Goal: Check status: Check status

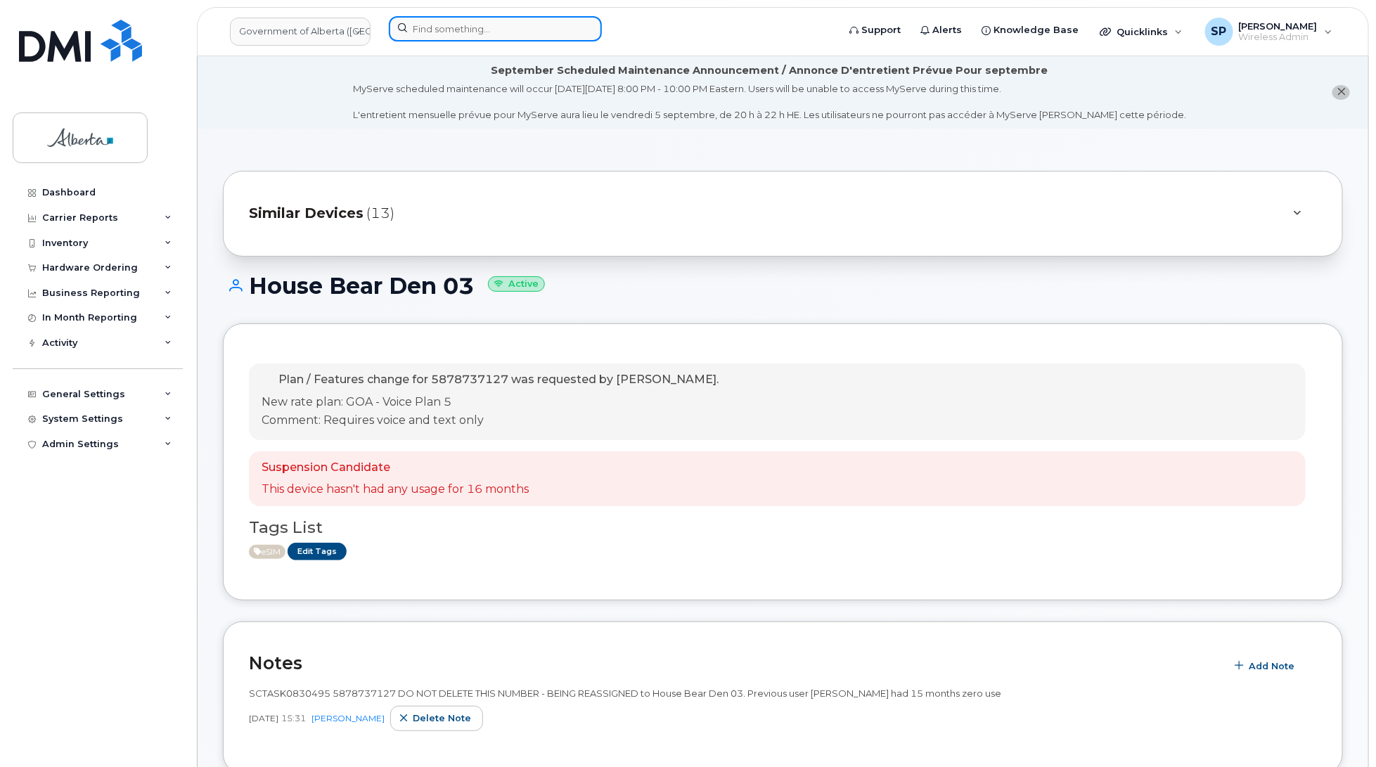
click at [440, 23] on input at bounding box center [495, 28] width 213 height 25
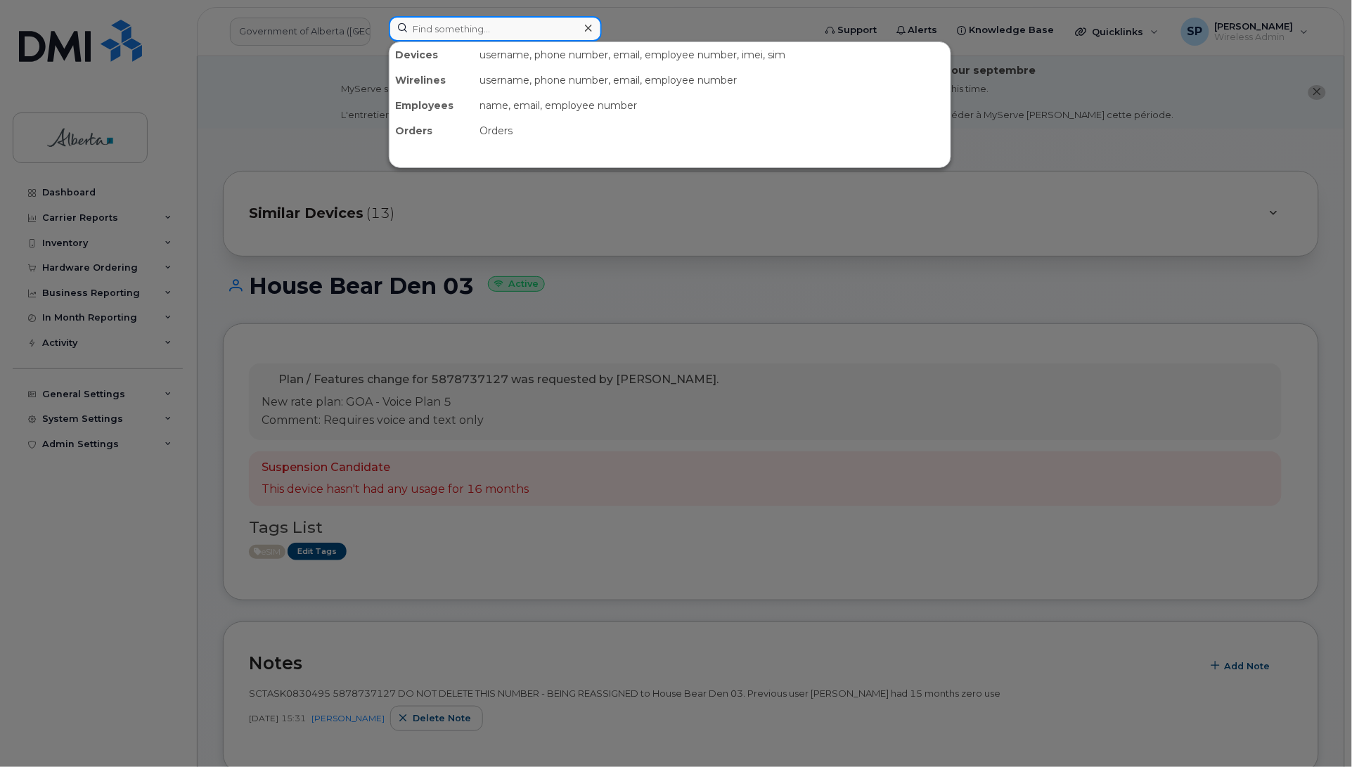
click at [512, 25] on input at bounding box center [495, 28] width 213 height 25
paste input "7809956886"
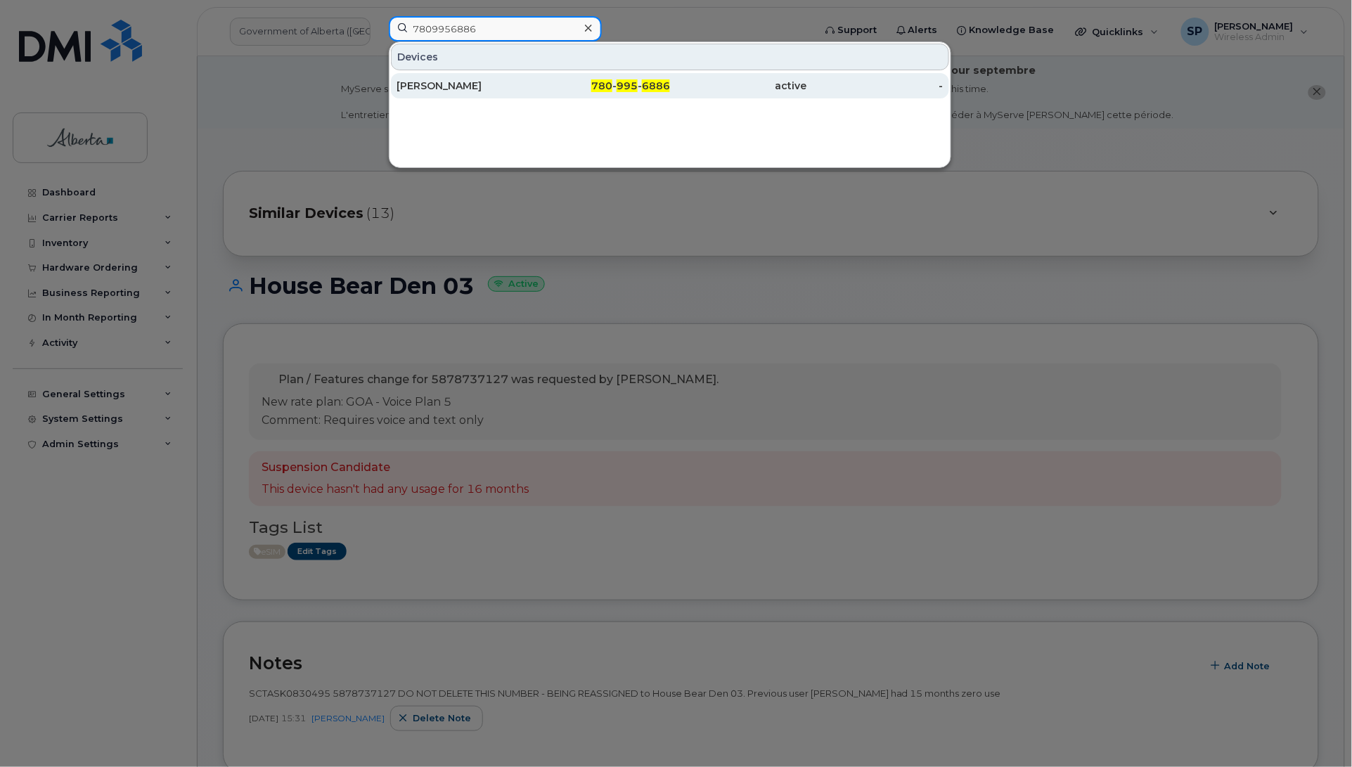
type input "7809956886"
click at [463, 86] on div "[PERSON_NAME]" at bounding box center [464, 86] width 137 height 14
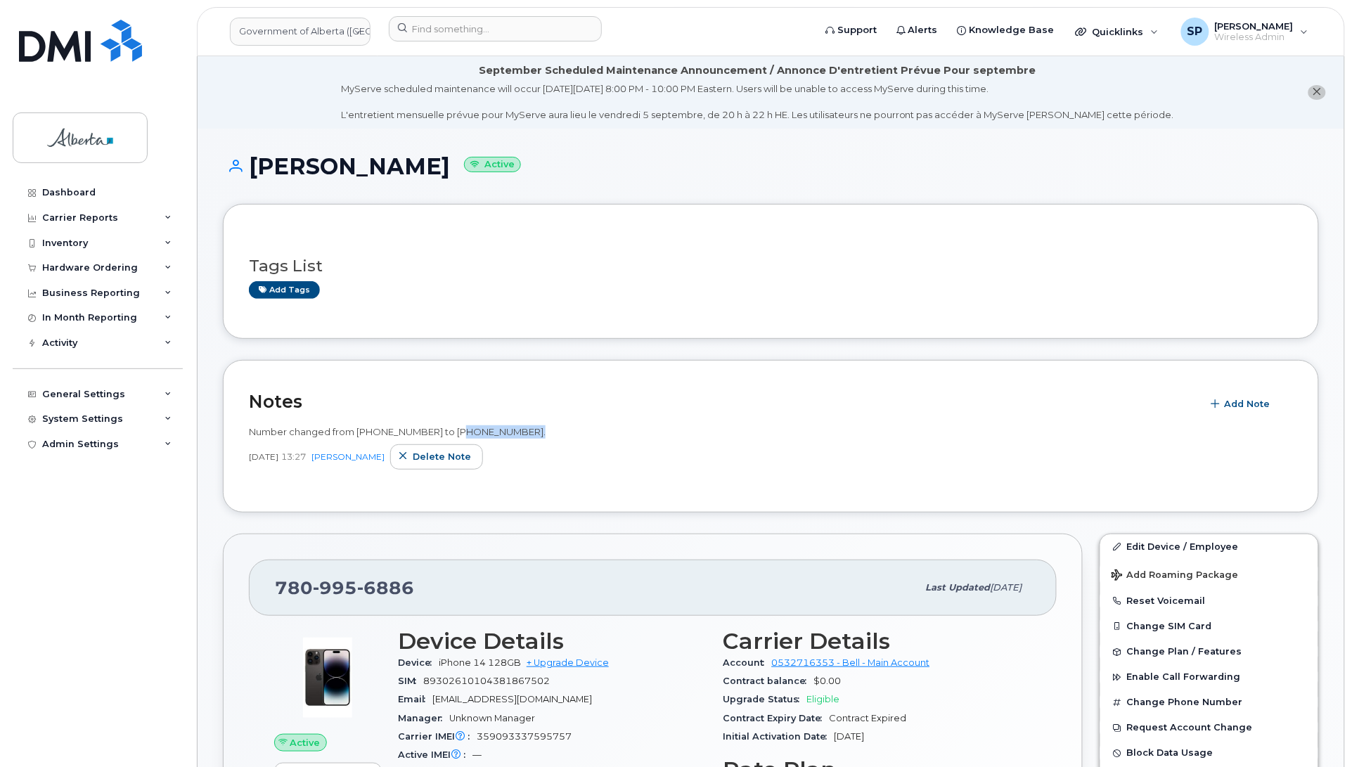
drag, startPoint x: 525, startPoint y: 432, endPoint x: 456, endPoint y: 432, distance: 69.6
click at [456, 432] on span "Number changed from [PHONE_NUMBER] to [PHONE_NUMBER]." at bounding box center [397, 431] width 297 height 11
click at [545, 441] on div "Number changed from [PHONE_NUMBER] to [PHONE_NUMBER]. [DATE] 13:27 [PERSON_NAME…" at bounding box center [771, 447] width 1044 height 44
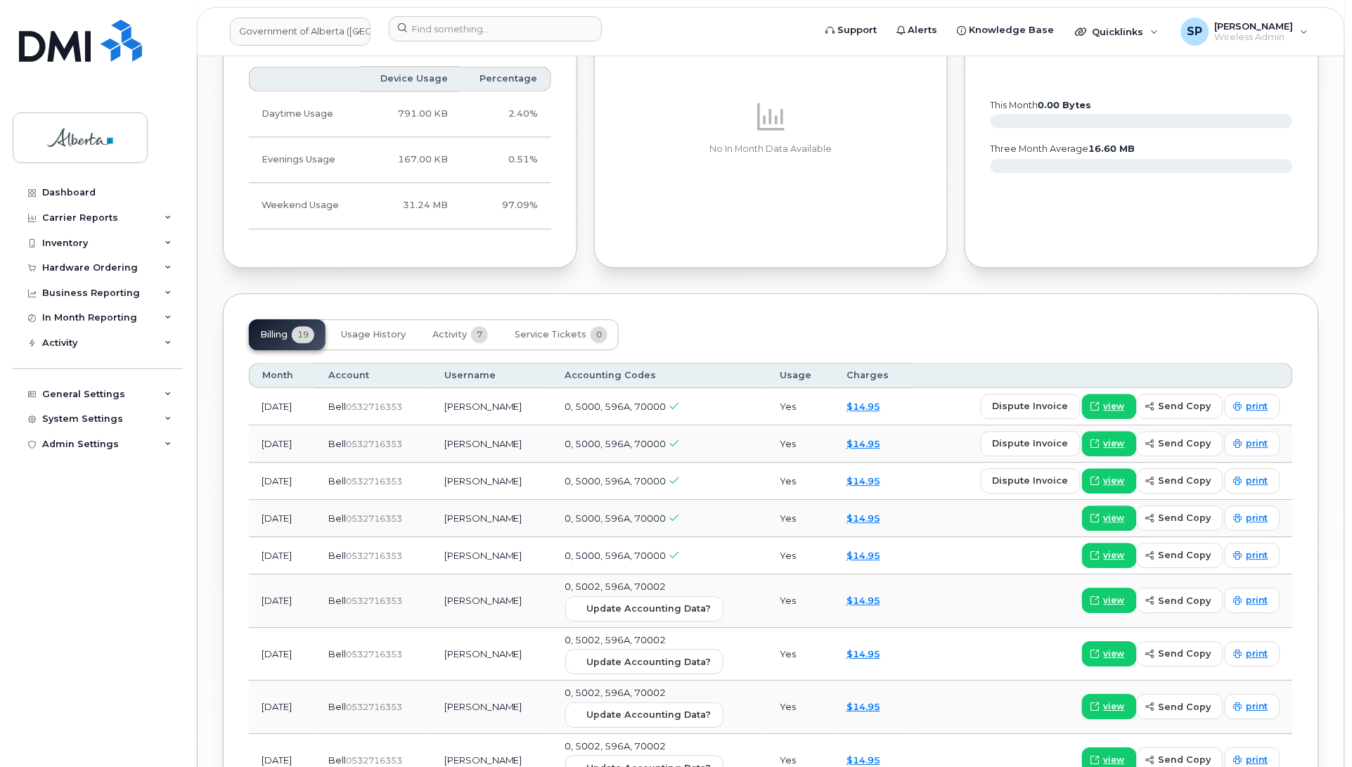
scroll to position [1019, 0]
click at [450, 336] on span "Activity" at bounding box center [449, 333] width 34 height 11
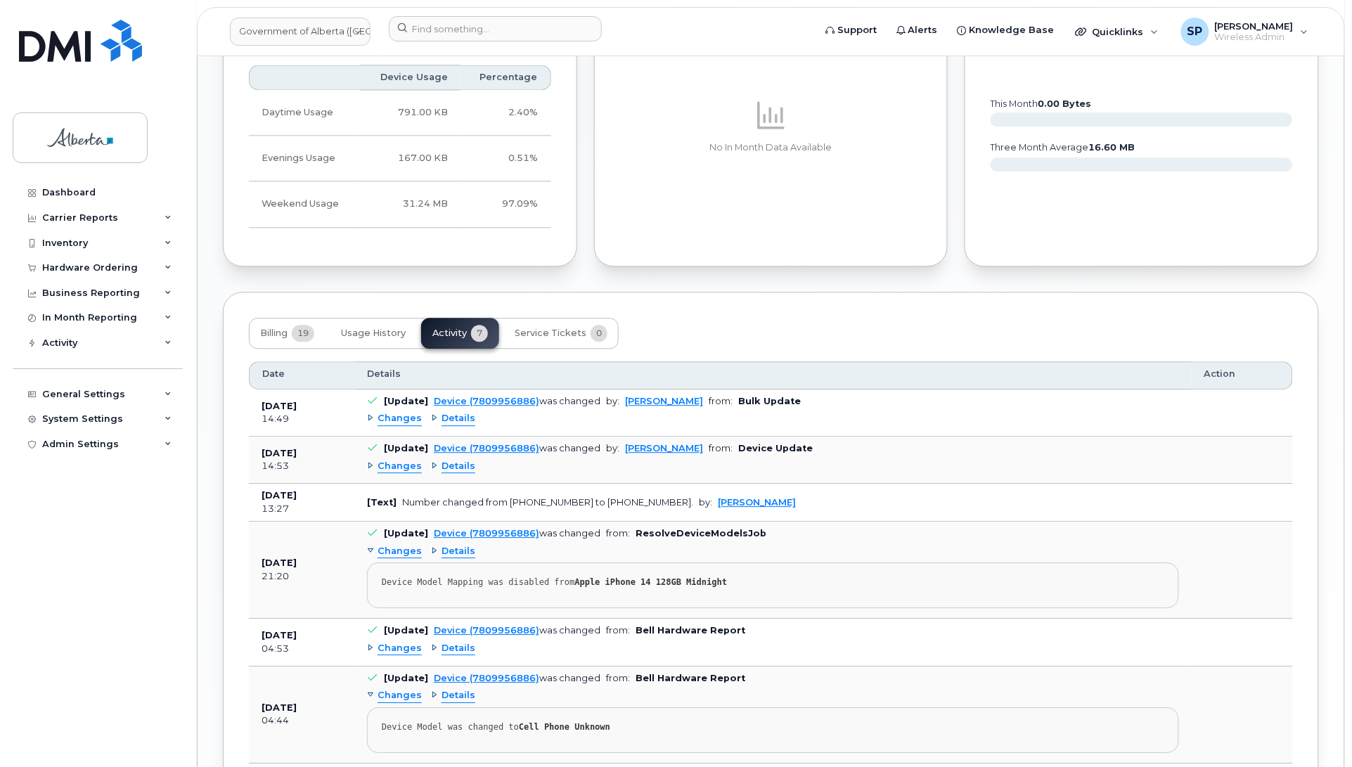
click at [397, 418] on span "Changes" at bounding box center [399, 418] width 44 height 13
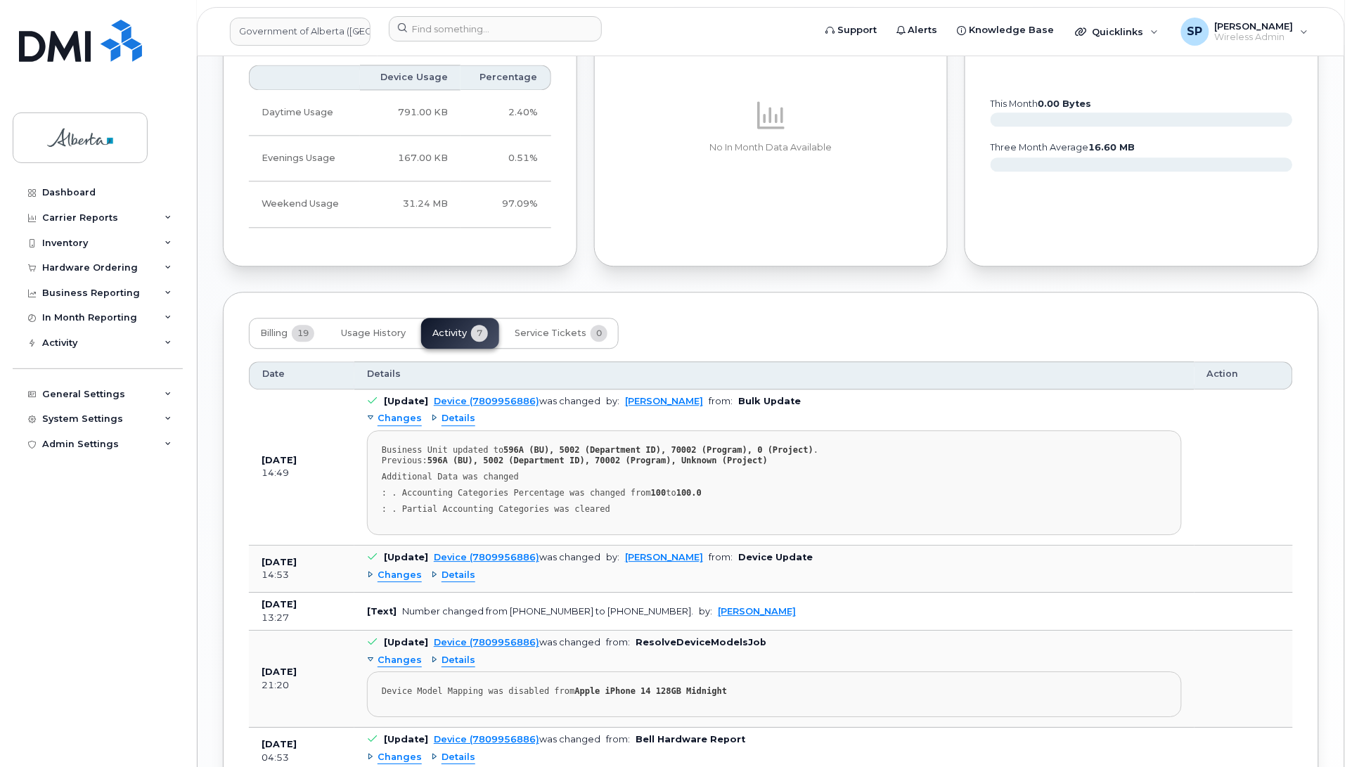
click at [465, 422] on span "Details" at bounding box center [458, 418] width 34 height 13
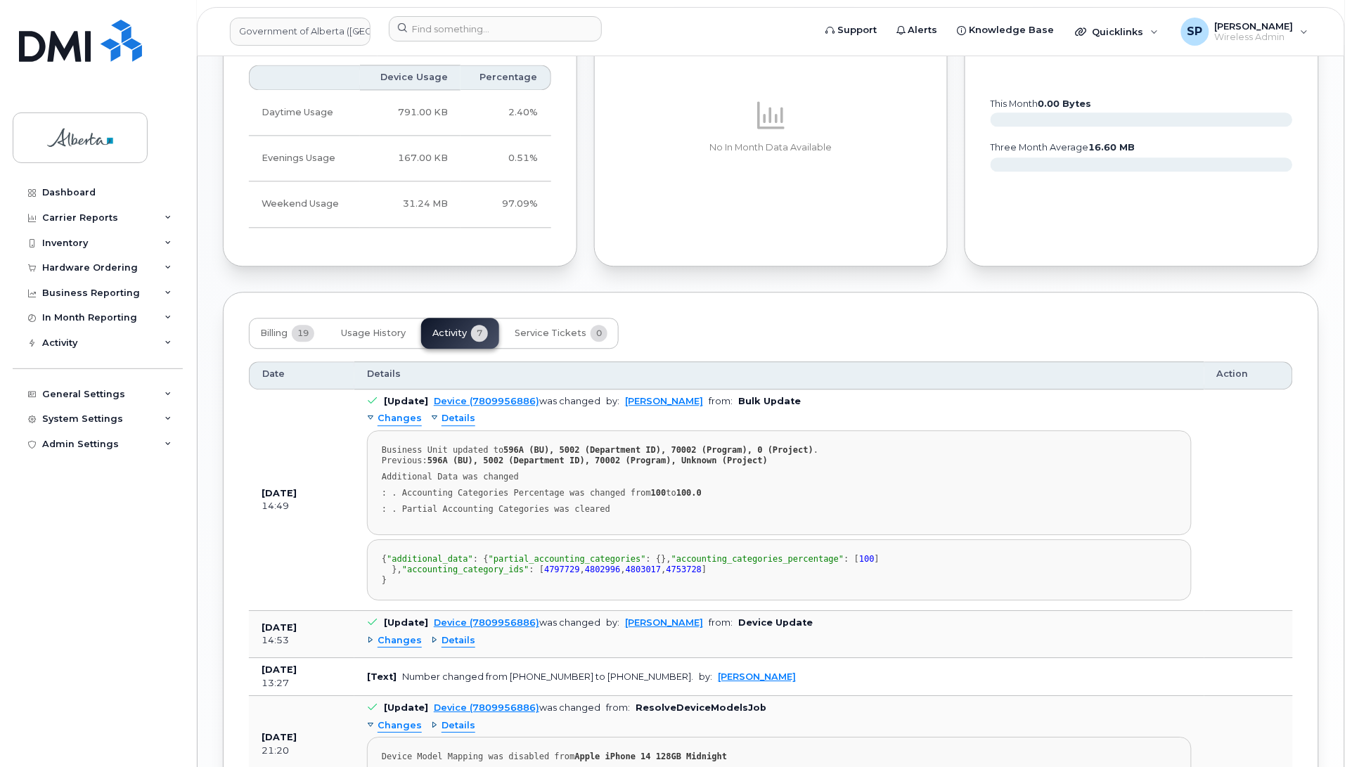
click at [415, 422] on span "Changes" at bounding box center [399, 418] width 44 height 13
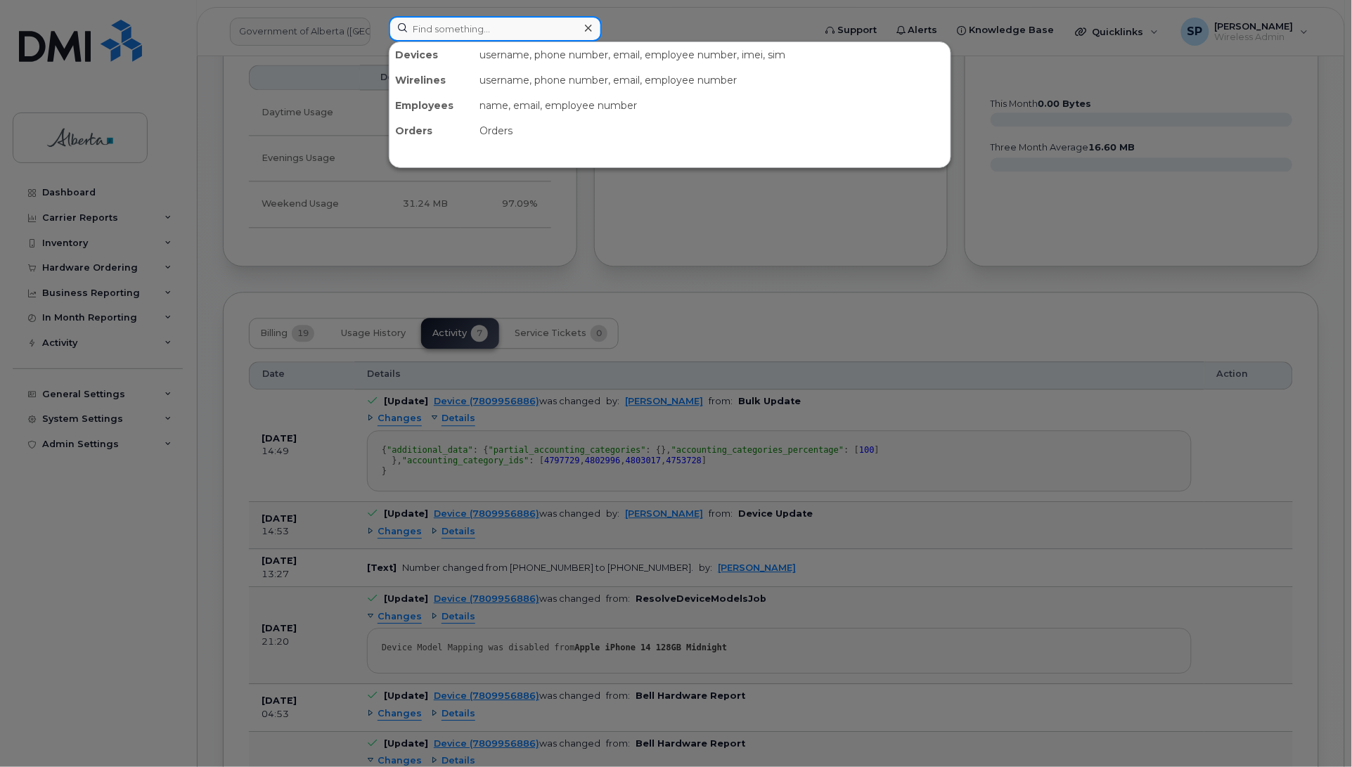
click at [422, 25] on input at bounding box center [495, 28] width 213 height 25
paste input "7809956886"
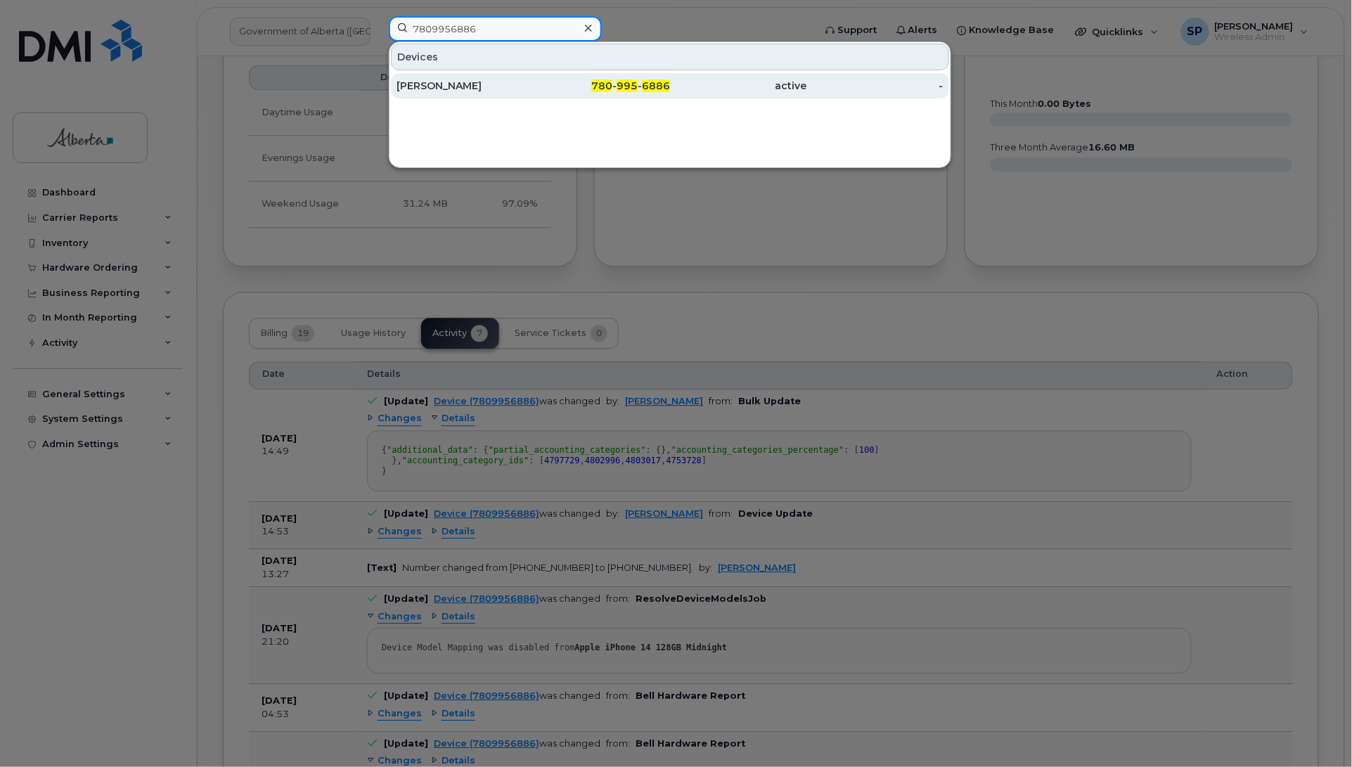
type input "7809956886"
click at [457, 84] on div "[PERSON_NAME]" at bounding box center [464, 86] width 137 height 14
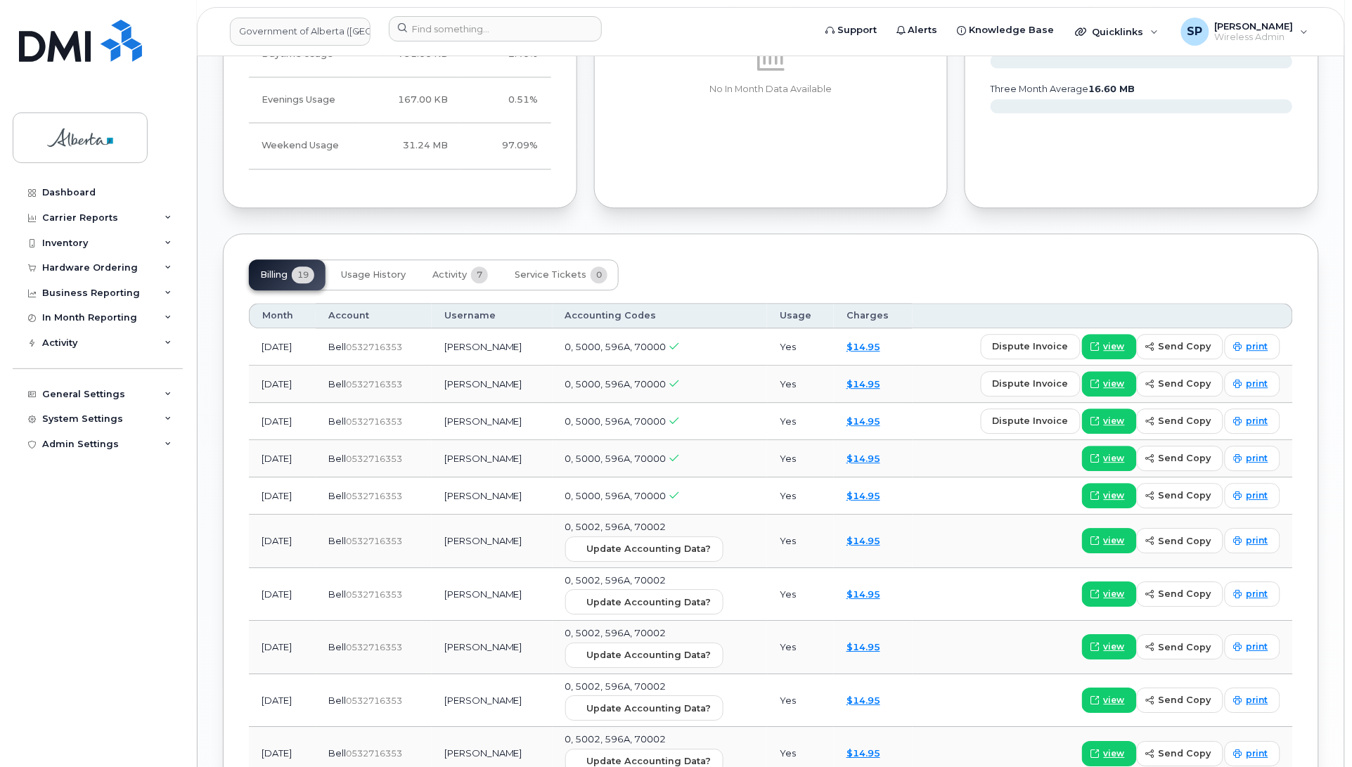
scroll to position [1090, 0]
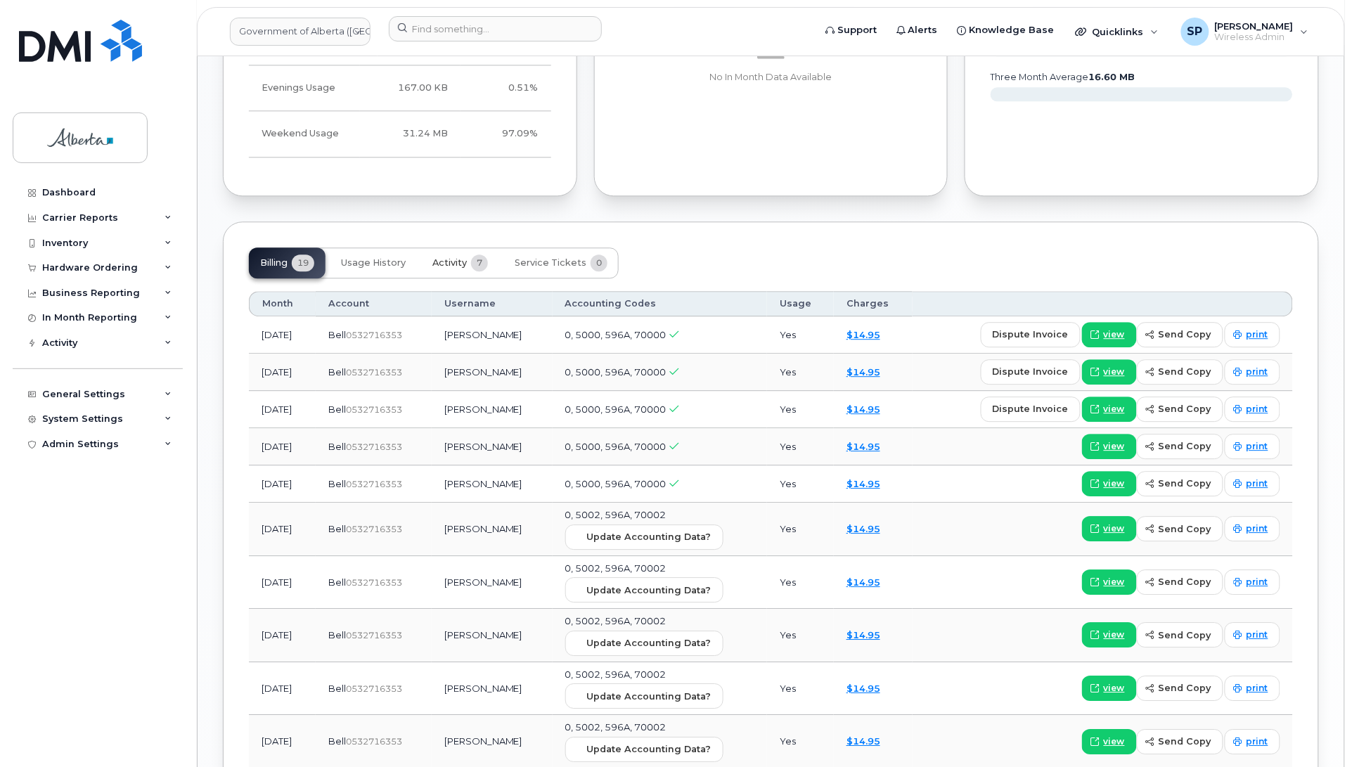
click at [447, 265] on span "Activity" at bounding box center [449, 262] width 34 height 11
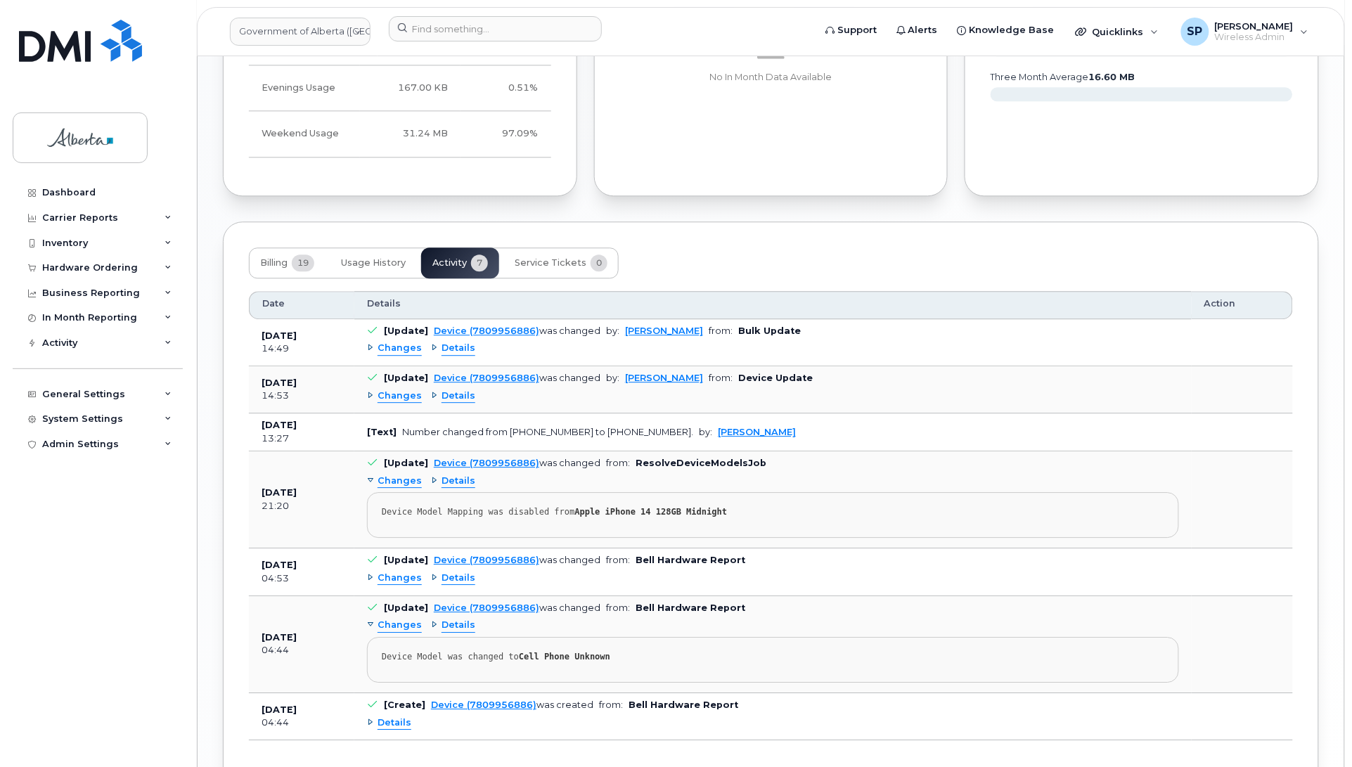
scroll to position [1190, 0]
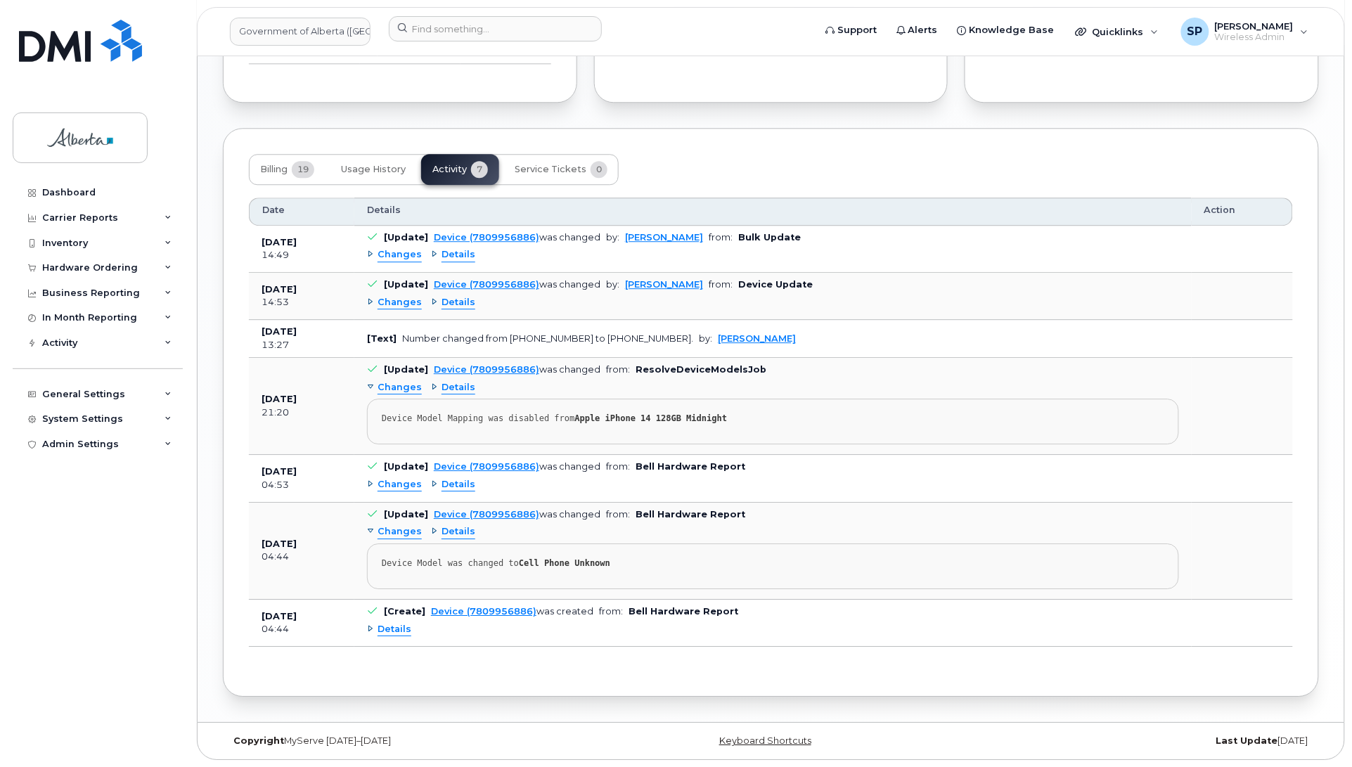
click at [406, 482] on span "Changes" at bounding box center [399, 484] width 44 height 13
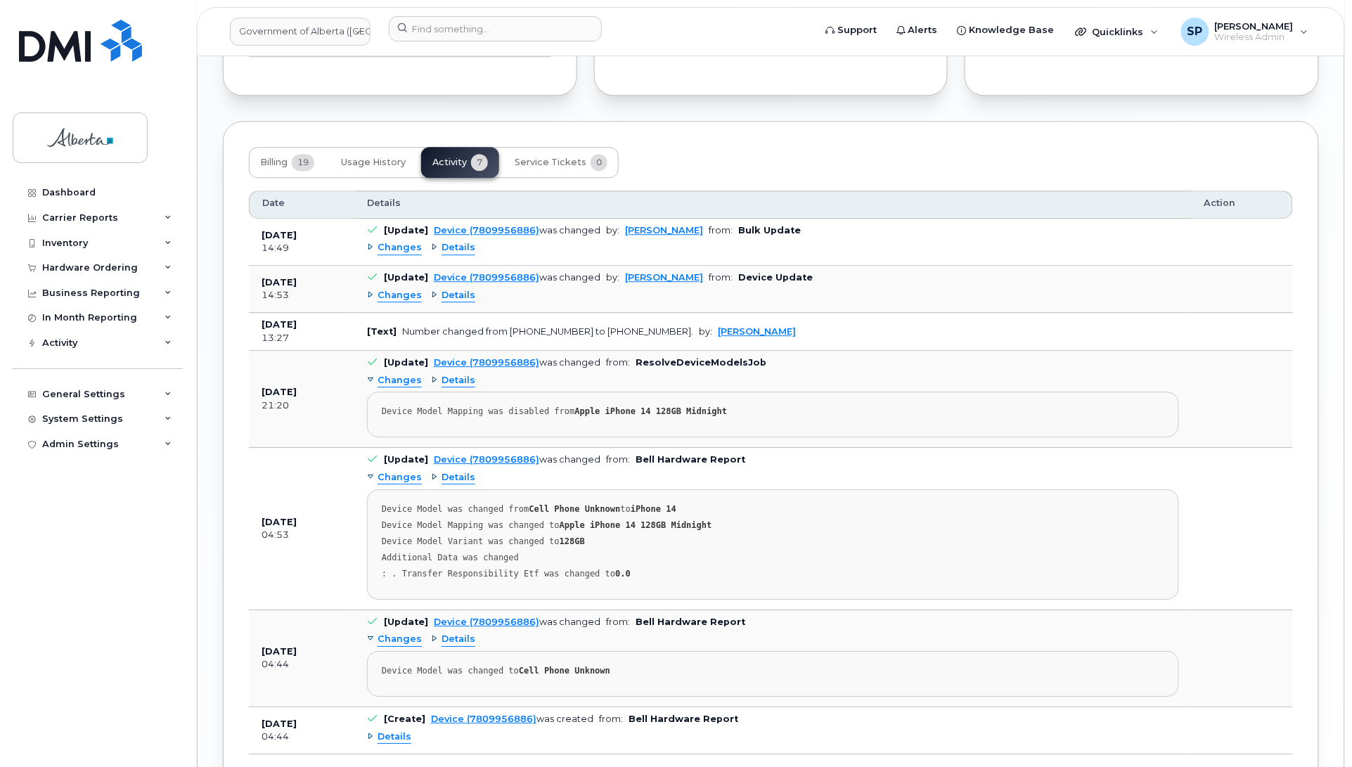
click at [406, 482] on span "Changes" at bounding box center [399, 477] width 44 height 13
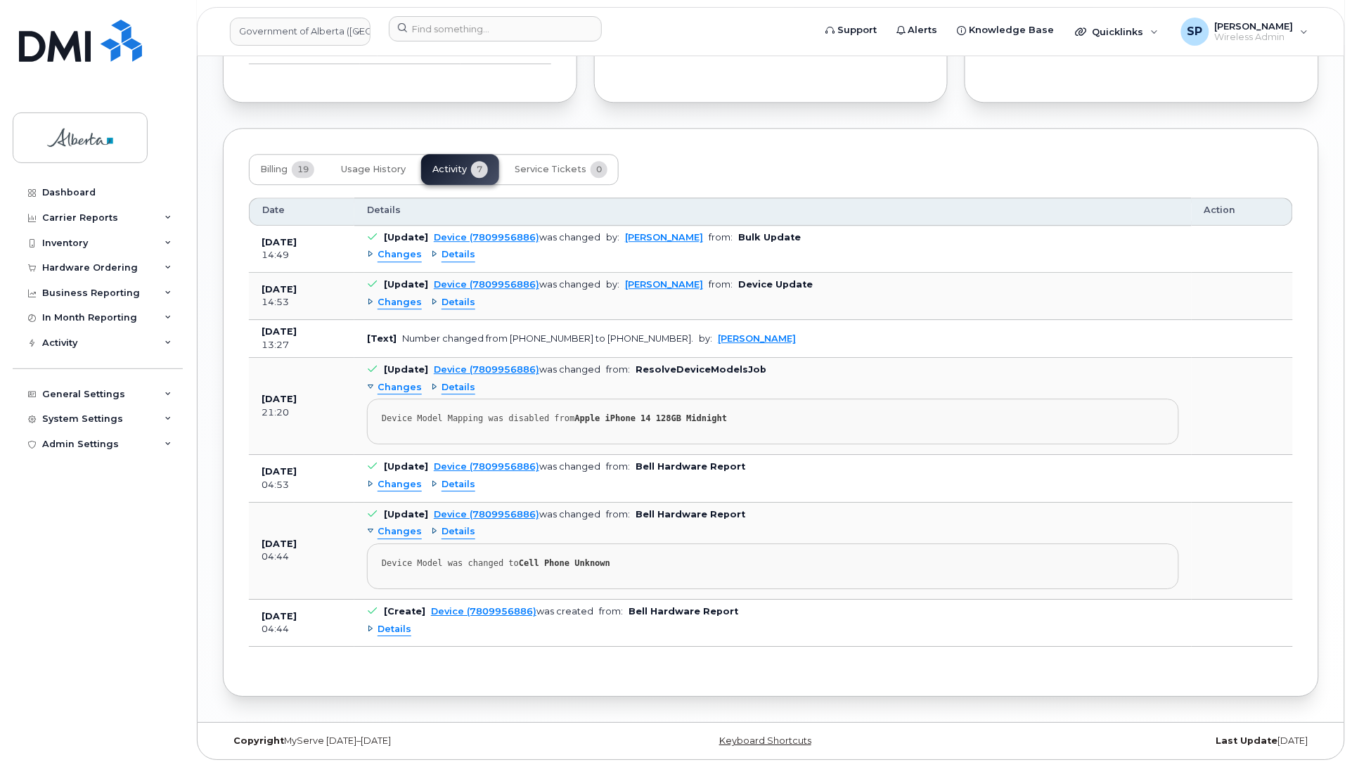
click at [395, 387] on span "Changes" at bounding box center [399, 387] width 44 height 13
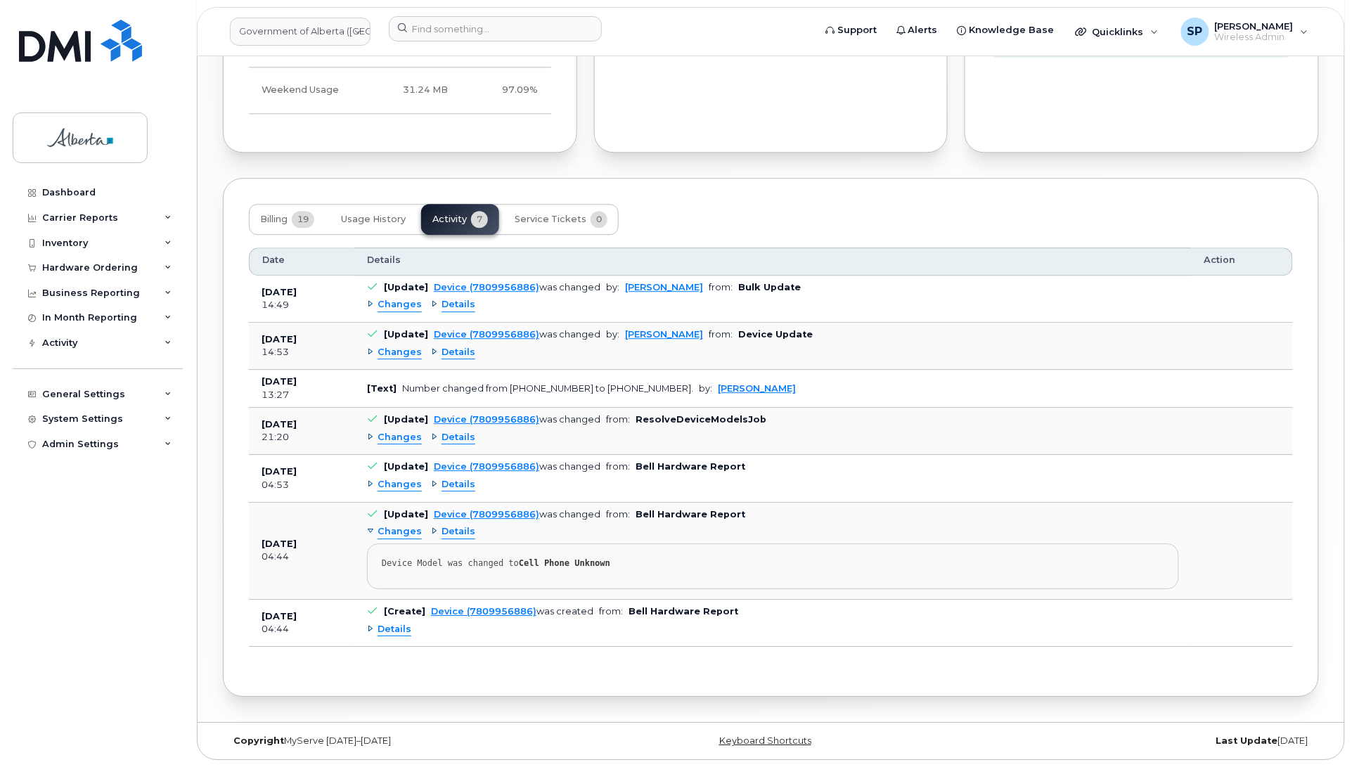
click at [394, 346] on span "Changes" at bounding box center [399, 352] width 44 height 13
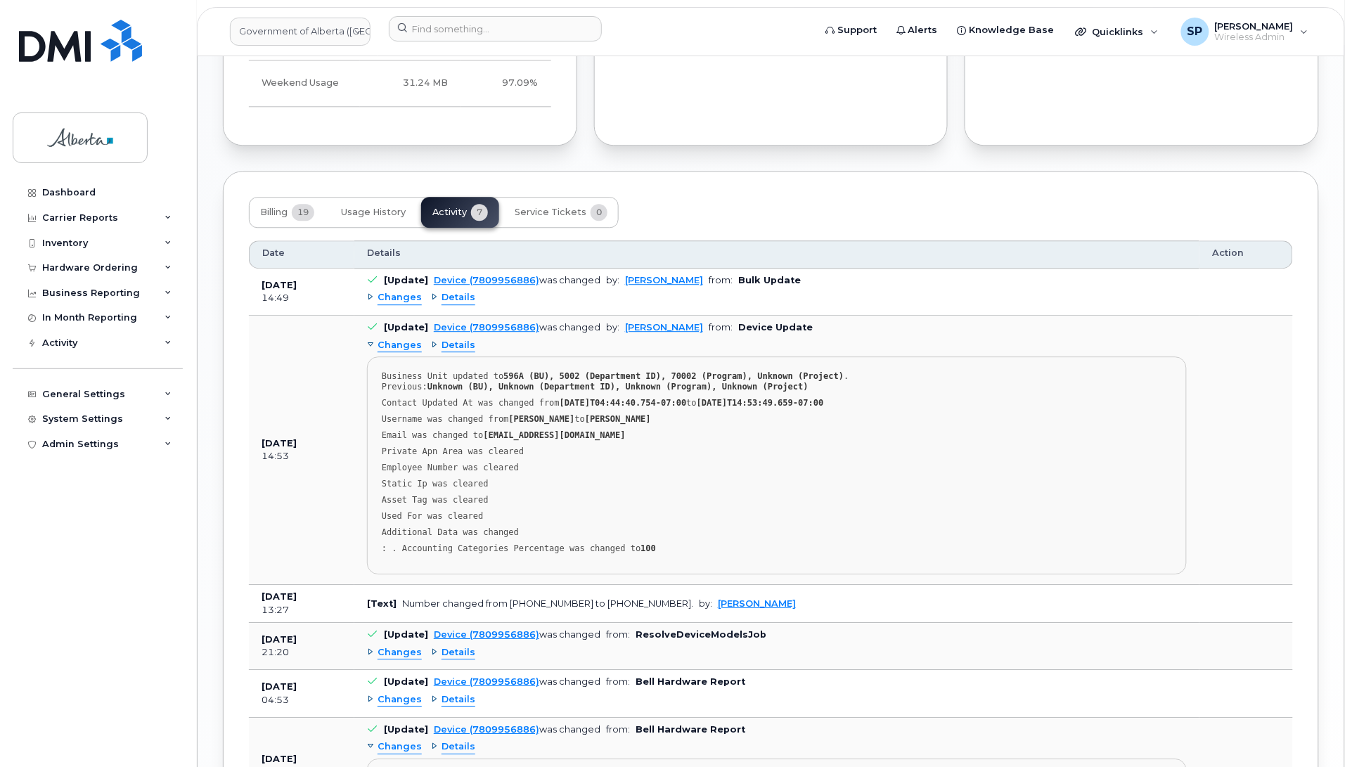
scroll to position [1190, 0]
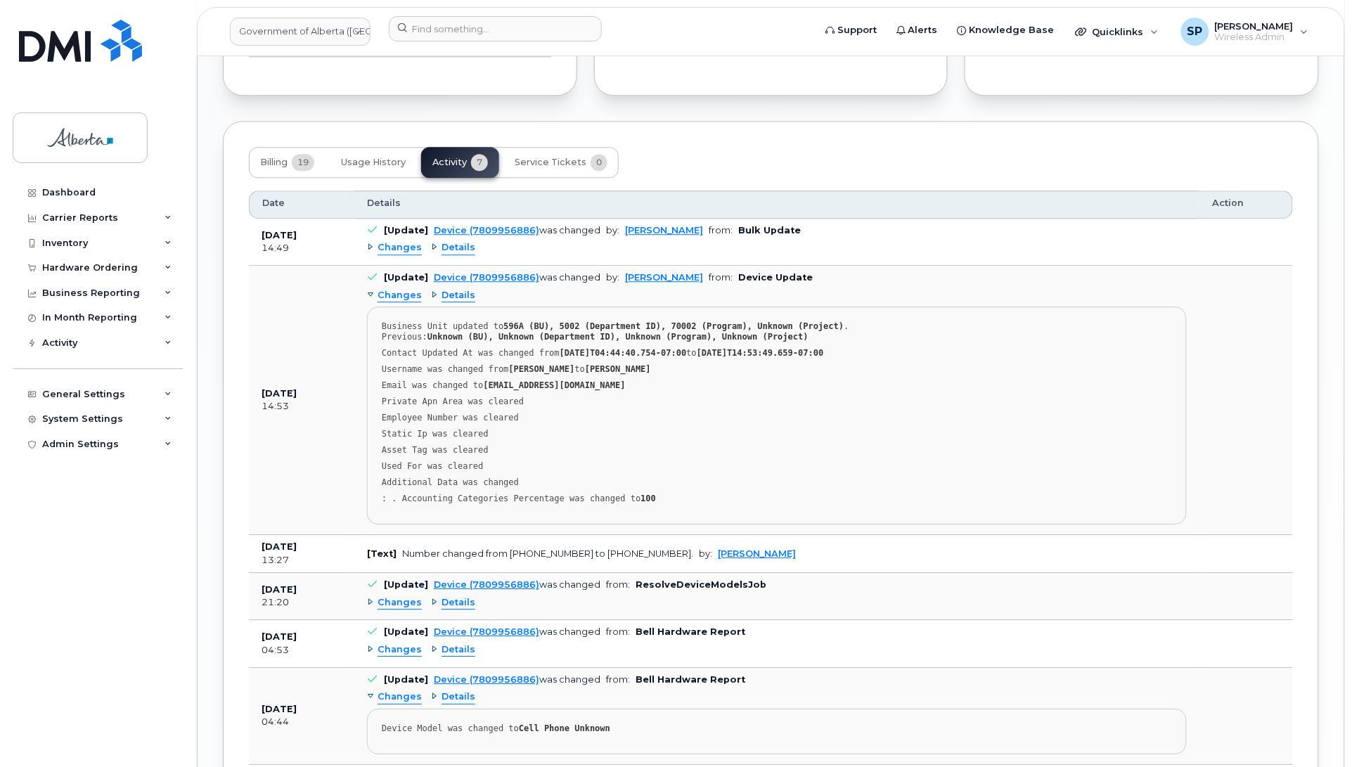
click at [392, 299] on span "Changes" at bounding box center [399, 295] width 44 height 13
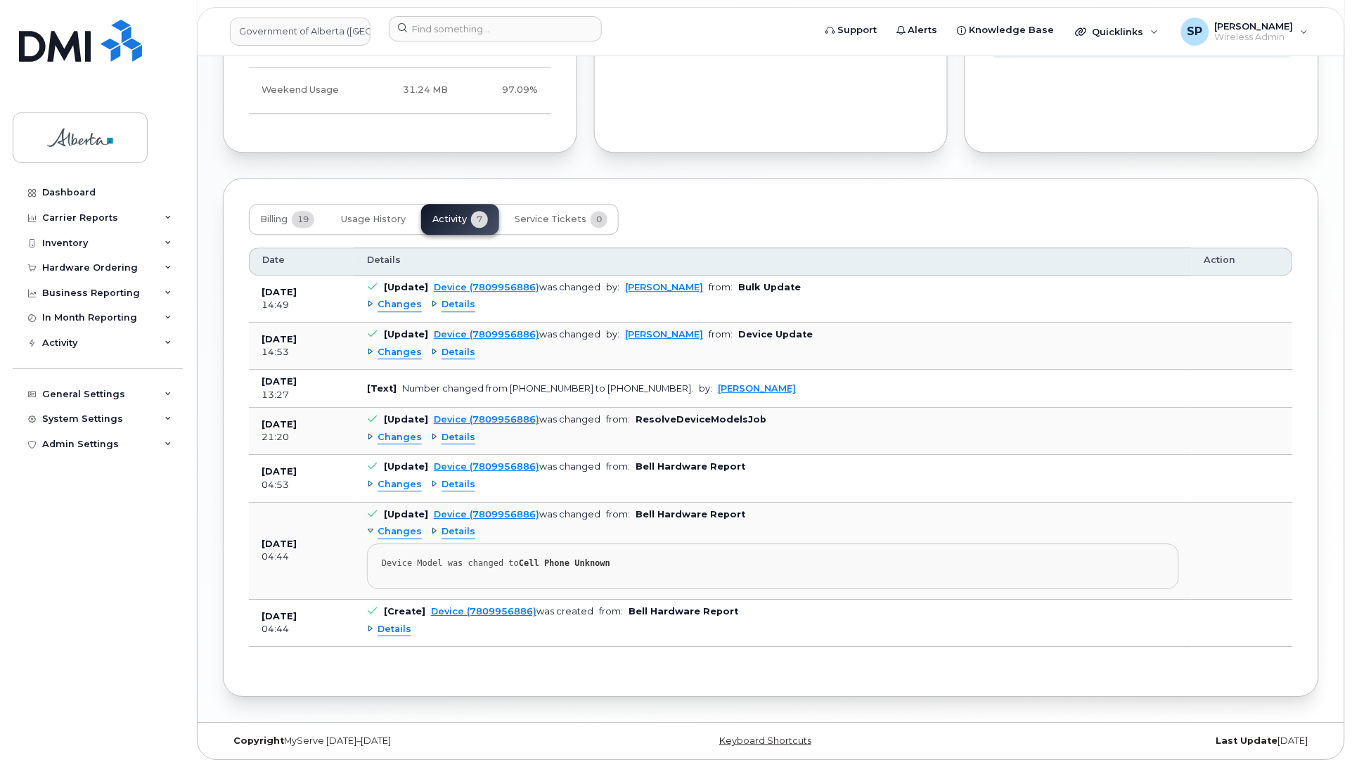
scroll to position [1140, 0]
drag, startPoint x: 473, startPoint y: 25, endPoint x: 480, endPoint y: 27, distance: 7.2
click at [475, 27] on input at bounding box center [495, 28] width 213 height 25
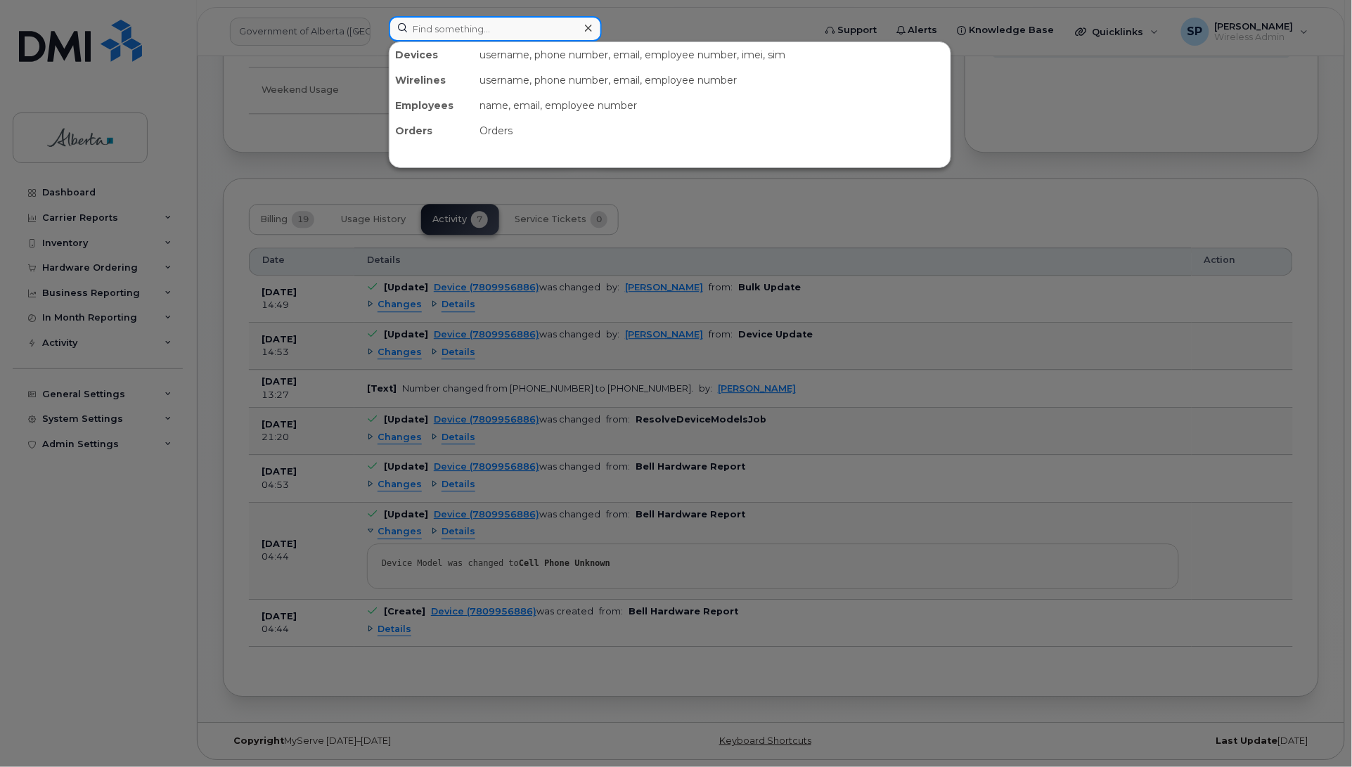
paste input "359093337568127"
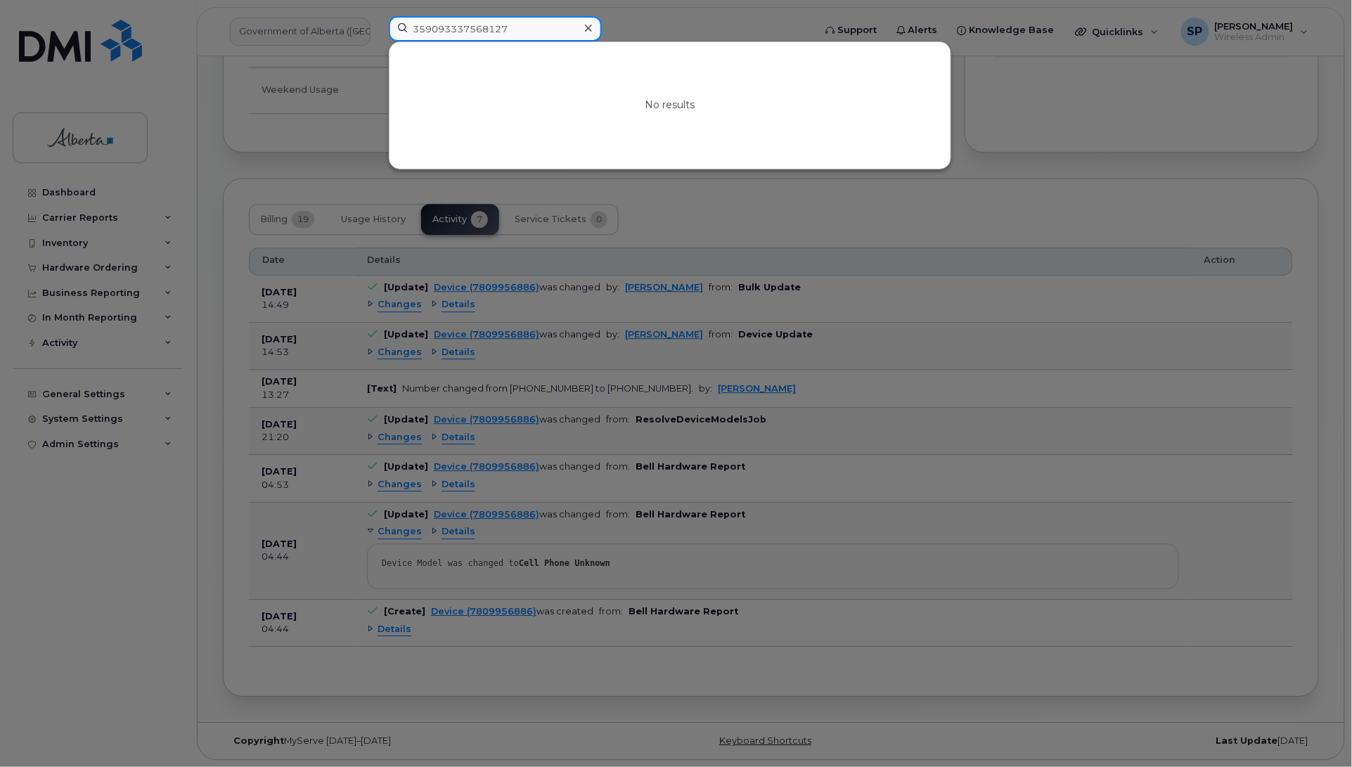
click at [518, 28] on input "359093337568127" at bounding box center [495, 28] width 213 height 25
type input "359093337568127"
click at [751, 18] on div at bounding box center [676, 383] width 1352 height 767
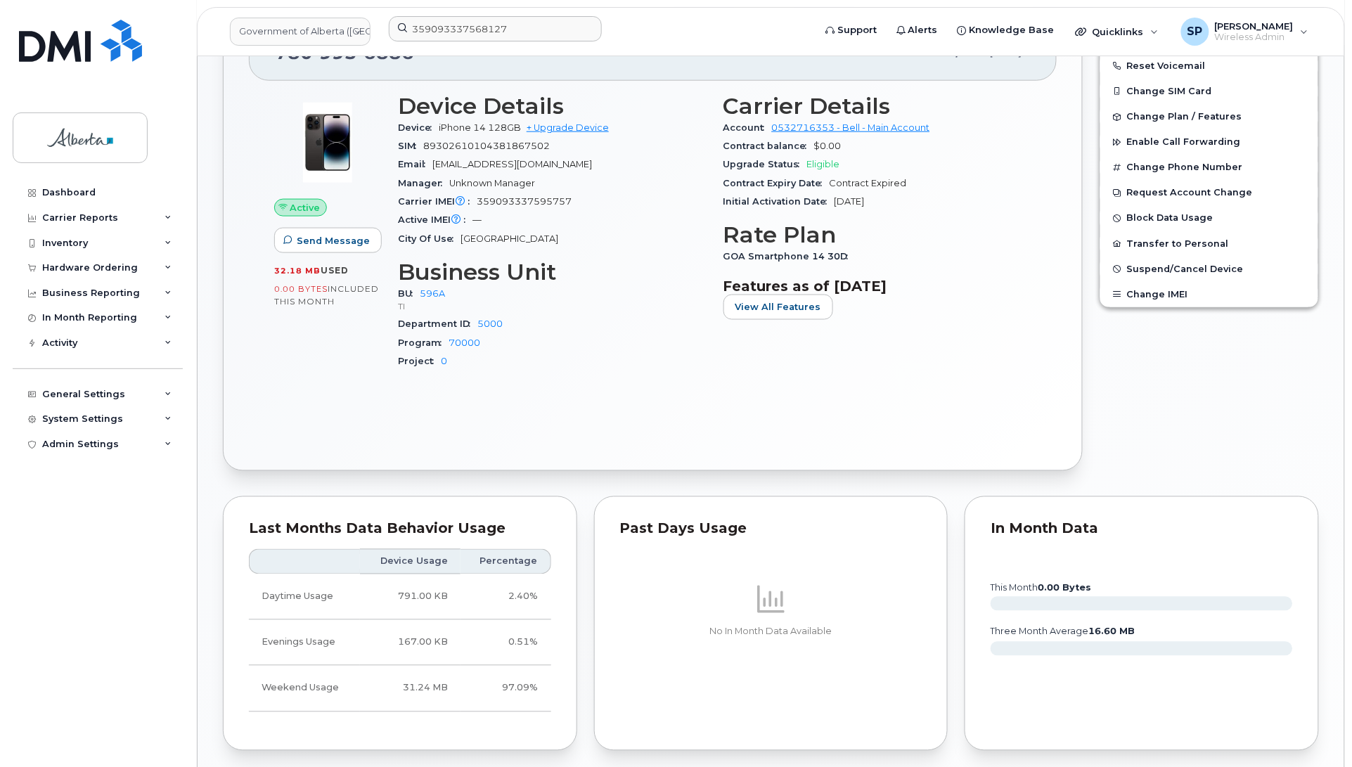
scroll to position [527, 0]
